Goal: Information Seeking & Learning: Find specific fact

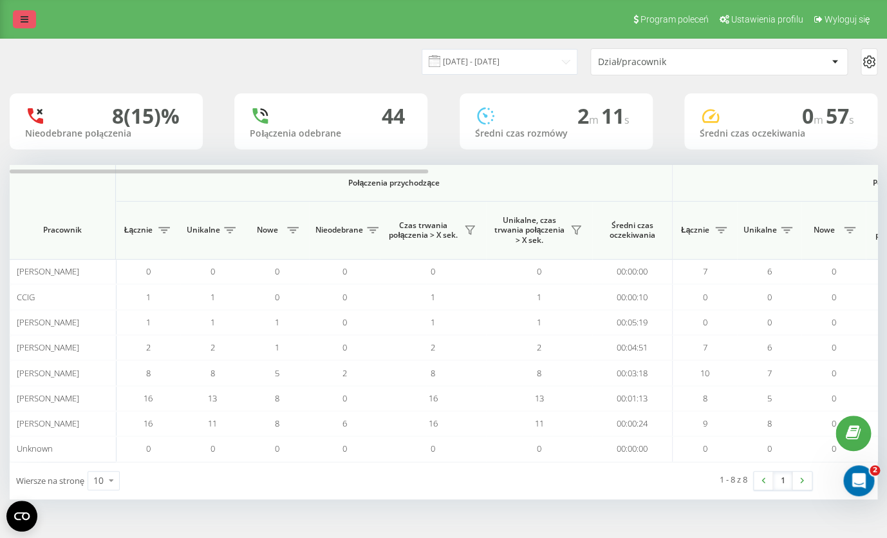
click at [26, 21] on icon at bounding box center [25, 19] width 8 height 9
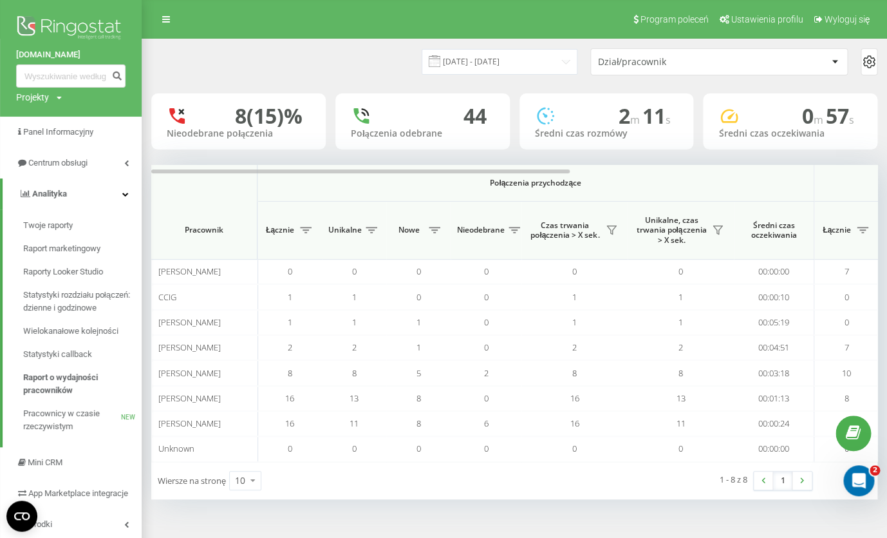
click at [236, 75] on div "22.09.2025 - 22.09.2025 Dział/pracownik" at bounding box center [514, 61] width 726 height 27
click at [314, 45] on div "22.09.2025 - 22.09.2025 Dział/pracownik" at bounding box center [514, 61] width 744 height 45
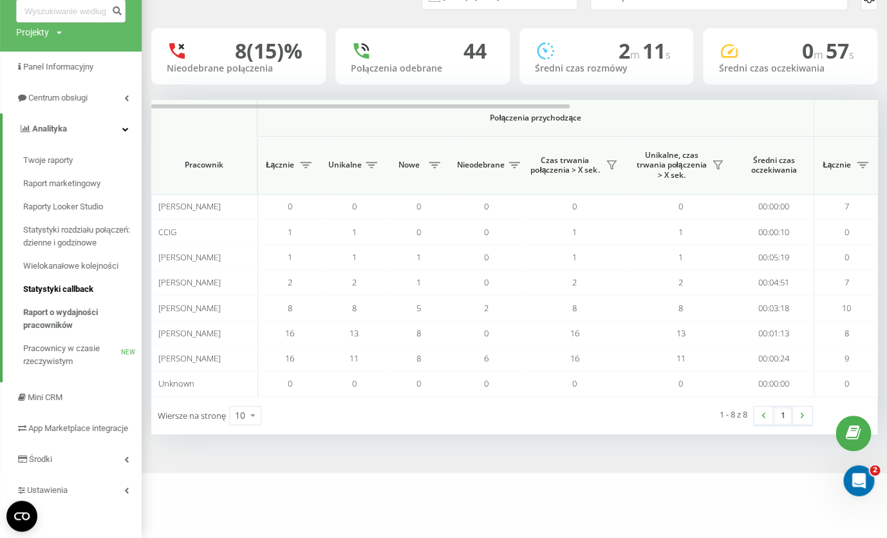
scroll to position [79, 0]
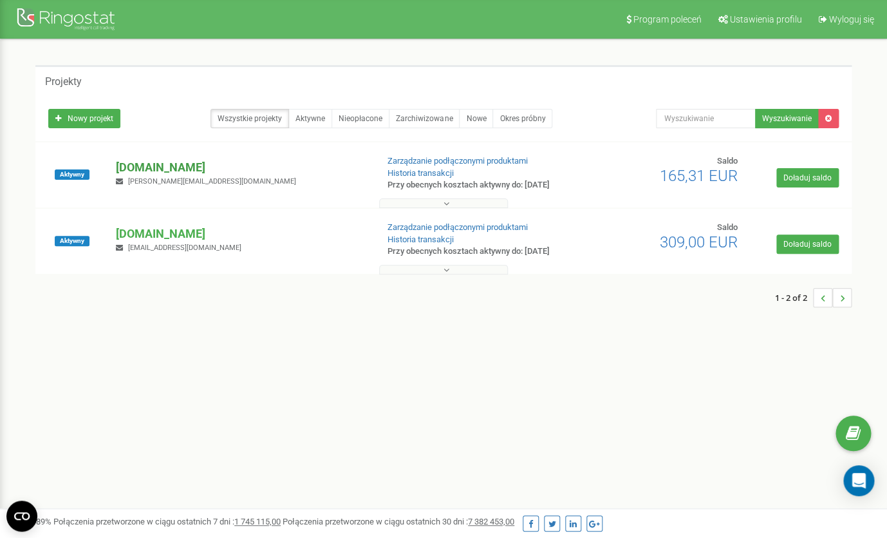
click at [175, 166] on p "[DOMAIN_NAME]" at bounding box center [241, 167] width 251 height 17
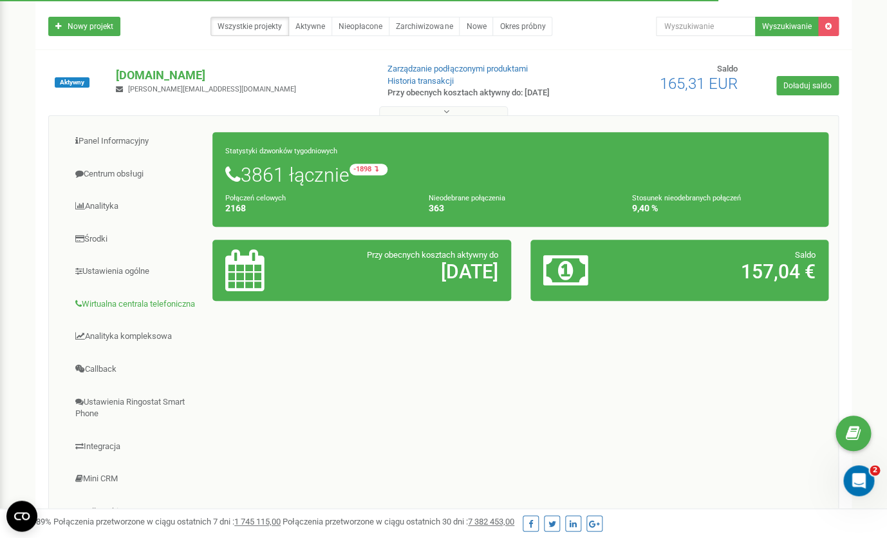
scroll to position [93, 0]
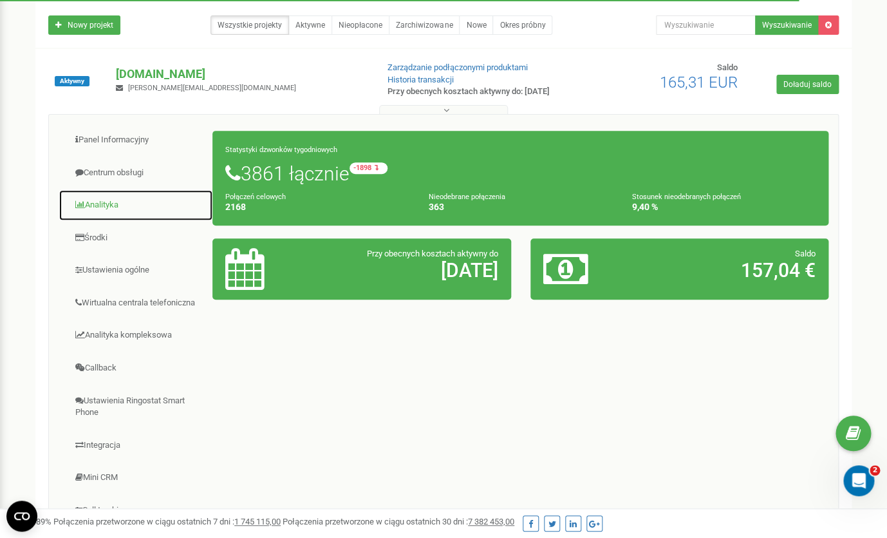
click at [100, 204] on link "Analityka" at bounding box center [136, 205] width 155 height 32
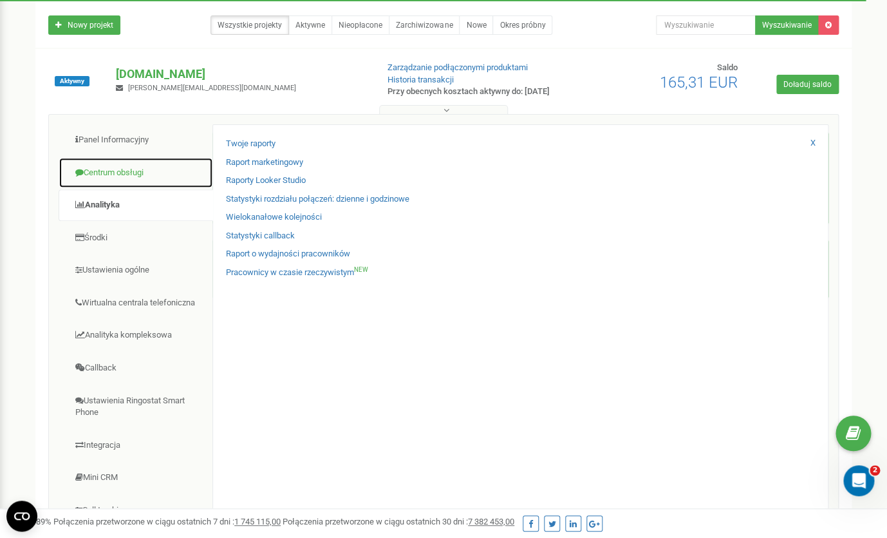
click at [108, 175] on link "Centrum obsługi" at bounding box center [136, 173] width 155 height 32
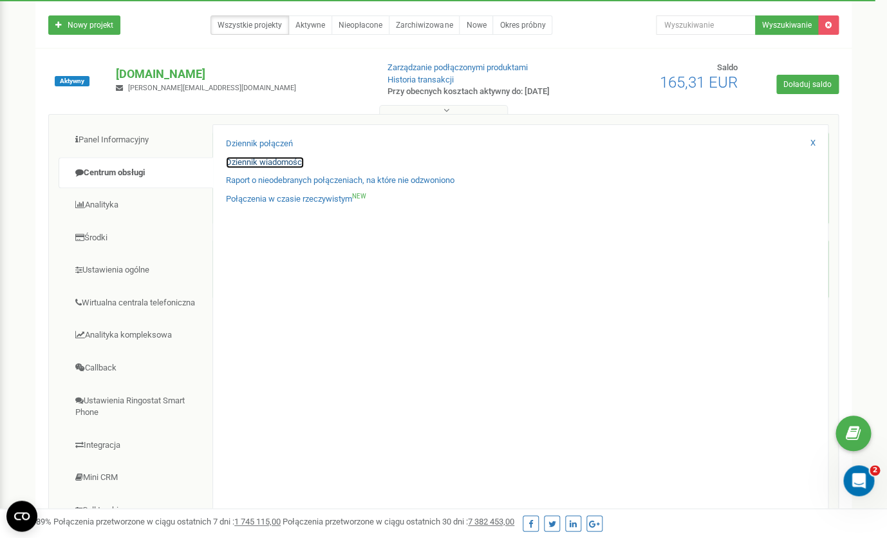
click at [262, 158] on link "Dziennik wiadomości" at bounding box center [265, 162] width 78 height 12
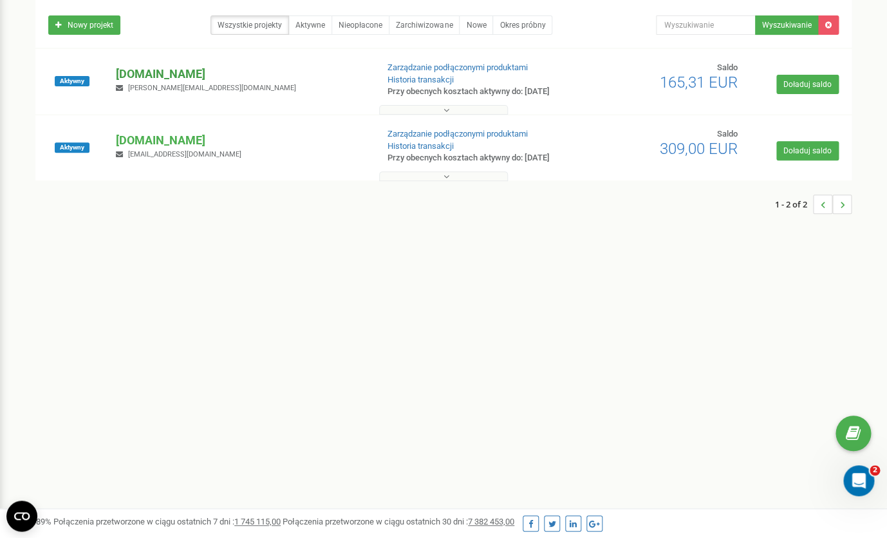
click at [148, 73] on p "[DOMAIN_NAME]" at bounding box center [241, 74] width 251 height 17
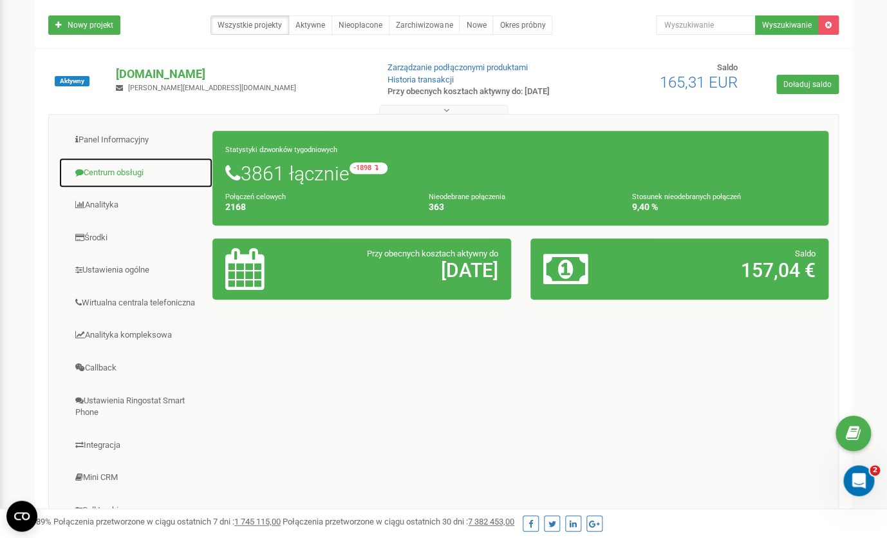
click at [121, 173] on link "Centrum obsługi" at bounding box center [136, 173] width 155 height 32
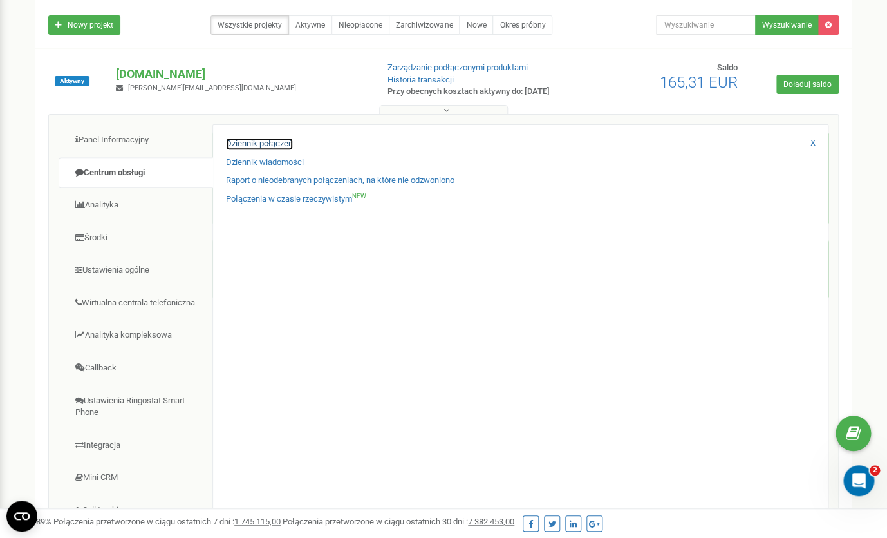
click at [255, 147] on link "Dziennik połączeń" at bounding box center [259, 144] width 67 height 12
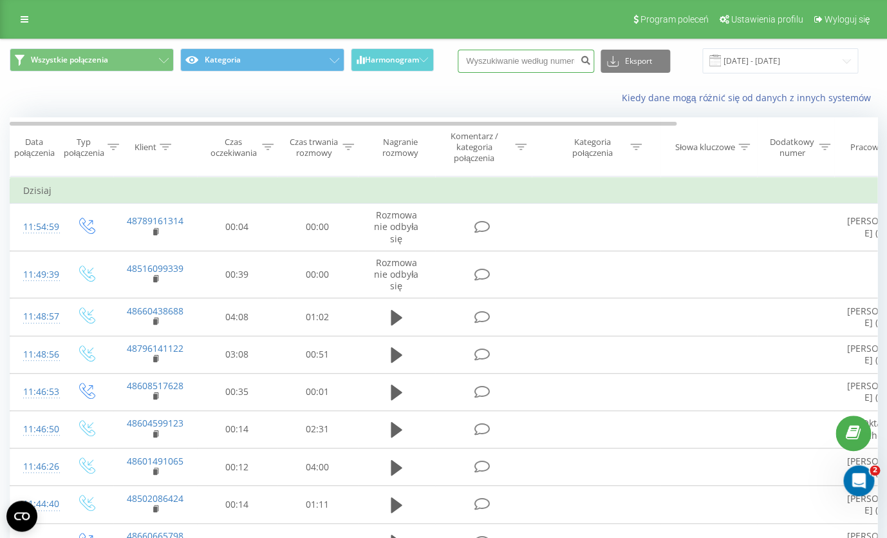
click at [502, 61] on input at bounding box center [526, 61] width 137 height 23
paste input "451 592 112"
type input "451 592 112"
click at [591, 62] on icon "submit" at bounding box center [585, 59] width 11 height 8
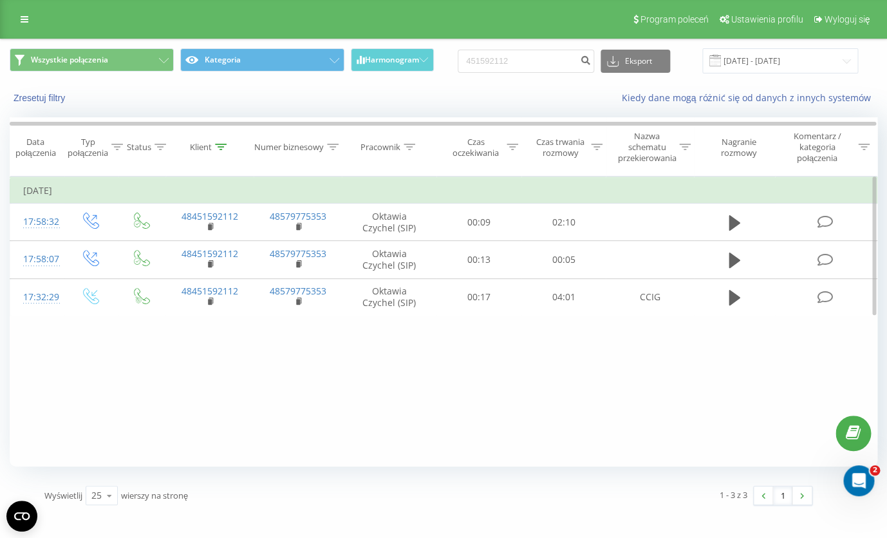
click at [375, 374] on div "Filtruj według warunków Jest równe Wprowadź wartość Anuluj OK Filtruj według wa…" at bounding box center [444, 321] width 868 height 290
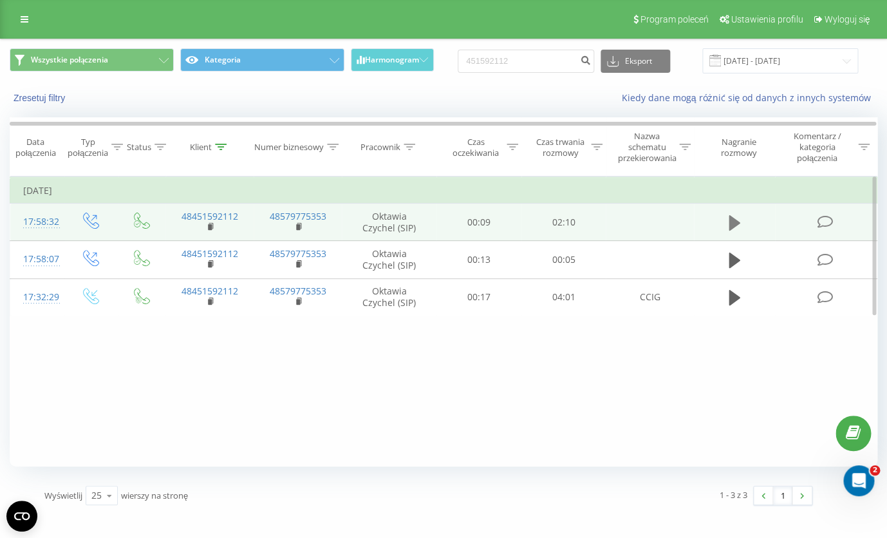
click at [737, 226] on icon at bounding box center [735, 222] width 12 height 15
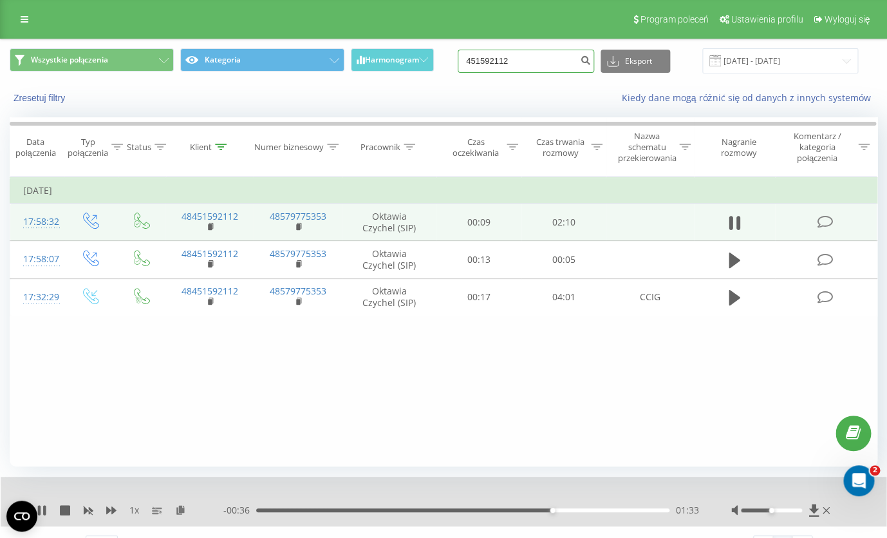
click at [532, 65] on input "451592112" at bounding box center [526, 61] width 137 height 23
type input "4"
drag, startPoint x: 533, startPoint y: 68, endPoint x: 475, endPoint y: 63, distance: 58.2
click at [475, 63] on input "531007276" at bounding box center [526, 61] width 137 height 23
type input "531007276"
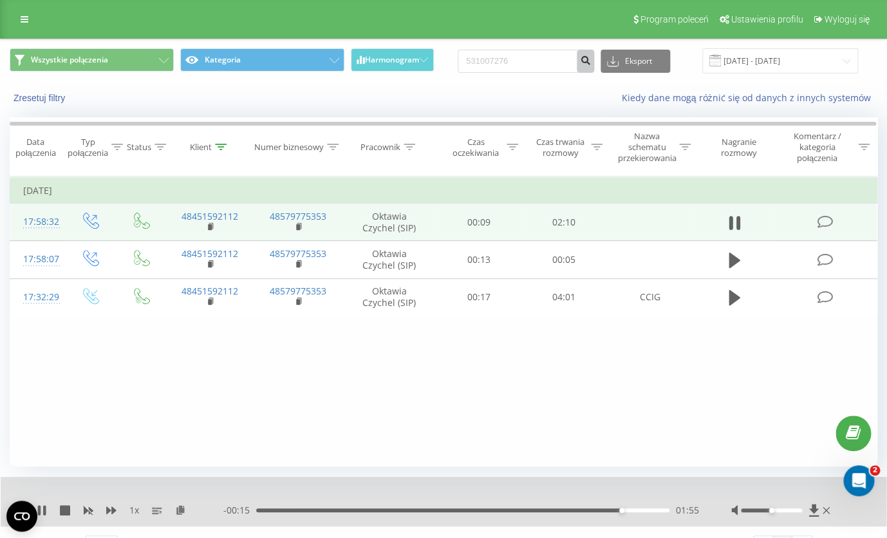
click at [591, 62] on icon "submit" at bounding box center [585, 59] width 11 height 8
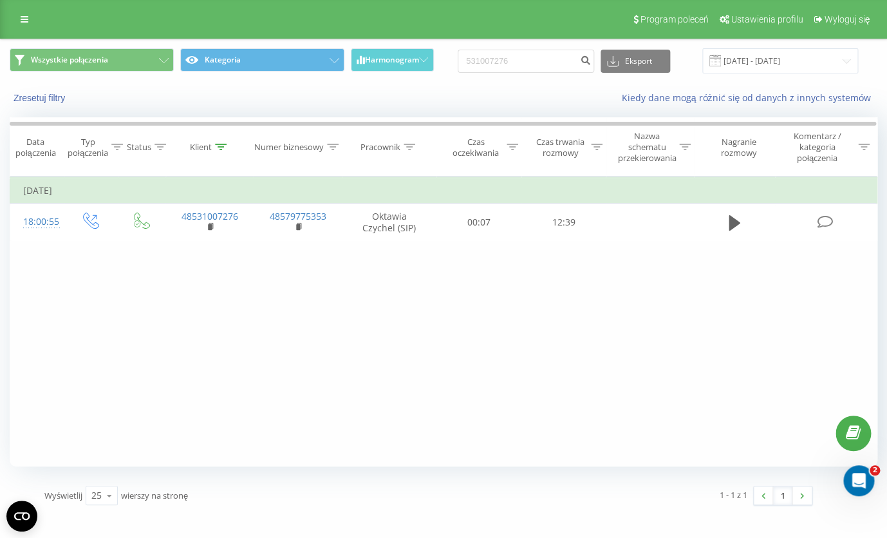
click at [365, 277] on div "Filtruj według warunków Jest równe Wprowadź wartość Anuluj OK Filtruj według wa…" at bounding box center [444, 321] width 868 height 290
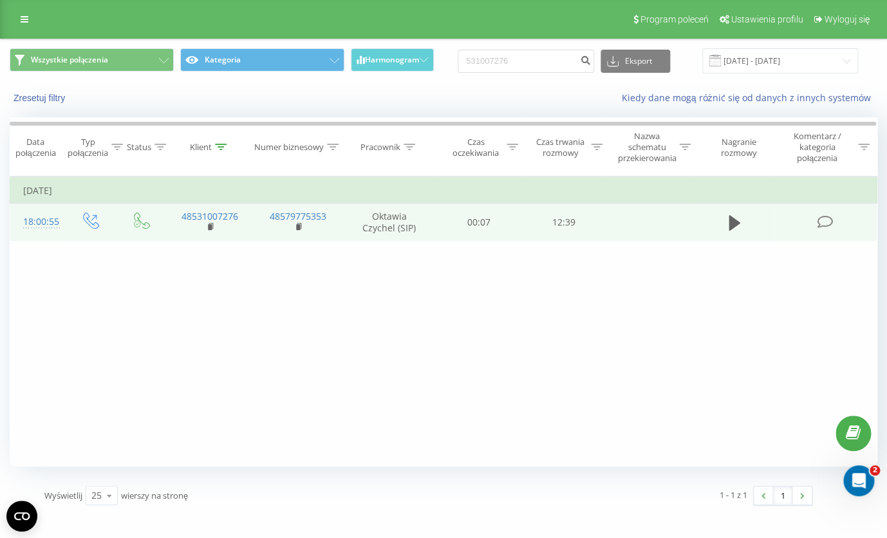
click at [333, 227] on td "48579775353" at bounding box center [298, 222] width 88 height 37
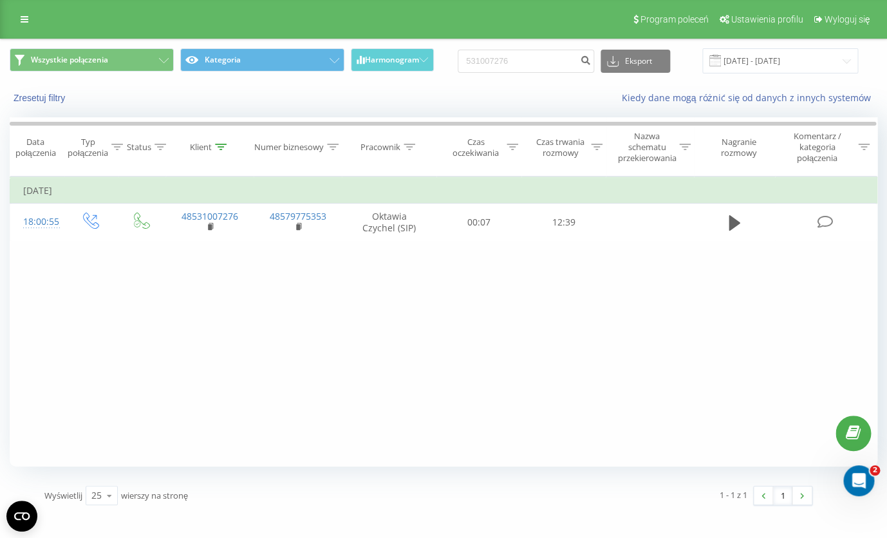
click at [280, 301] on div "Filtruj według warunków Jest równe Wprowadź wartość Anuluj OK Filtruj według wa…" at bounding box center [444, 321] width 868 height 290
drag, startPoint x: 537, startPoint y: 64, endPoint x: 476, endPoint y: 62, distance: 61.2
click at [476, 62] on input "531007276" at bounding box center [526, 61] width 137 height 23
